Goal: Information Seeking & Learning: Compare options

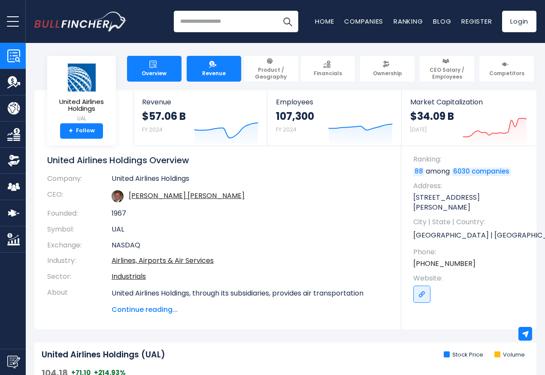
click at [211, 70] on span "Revenue" at bounding box center [214, 73] width 24 height 7
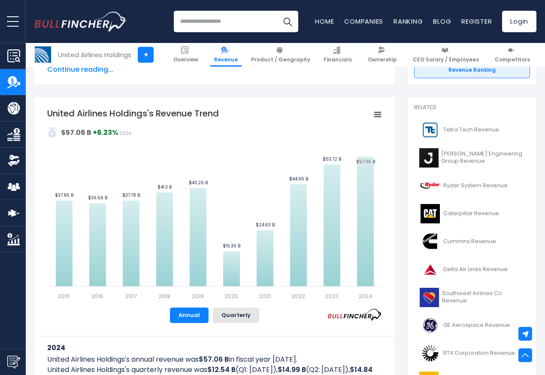
scroll to position [309, 0]
